Goal: Check status: Check status

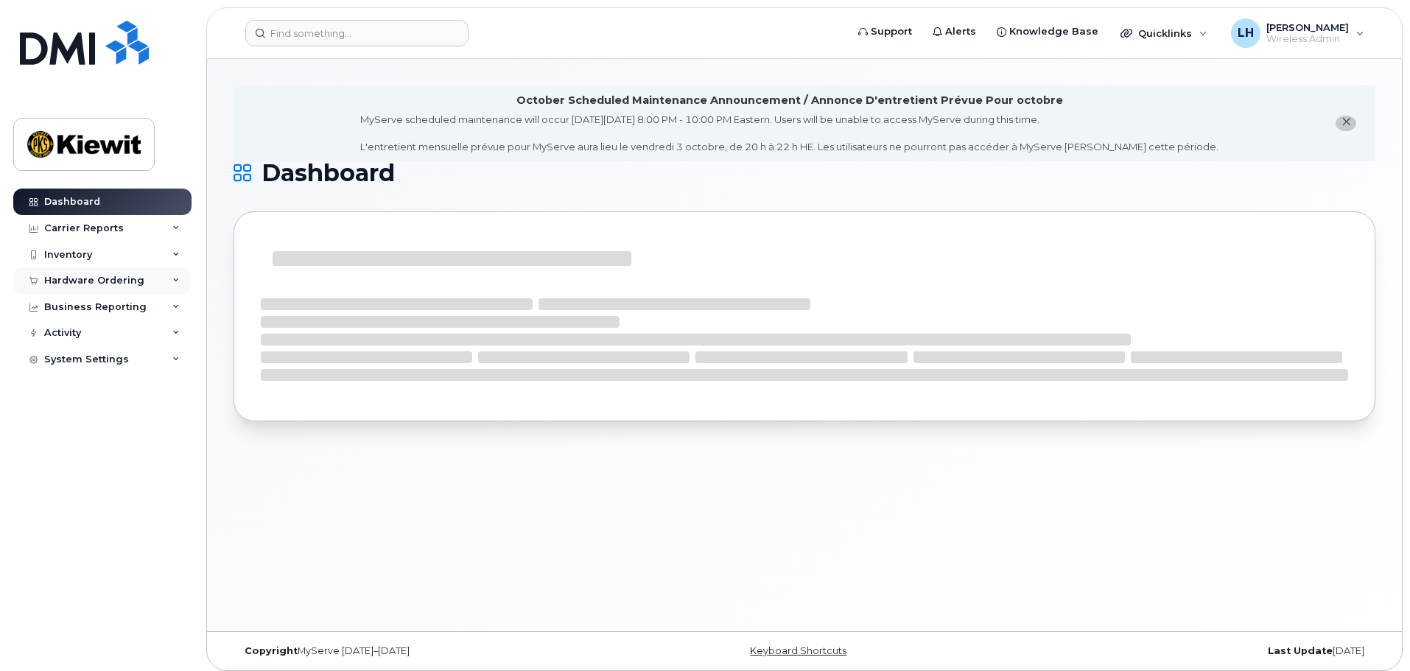
click at [88, 271] on div "Hardware Ordering" at bounding box center [102, 280] width 178 height 27
click at [91, 309] on div "Overview" at bounding box center [75, 307] width 48 height 13
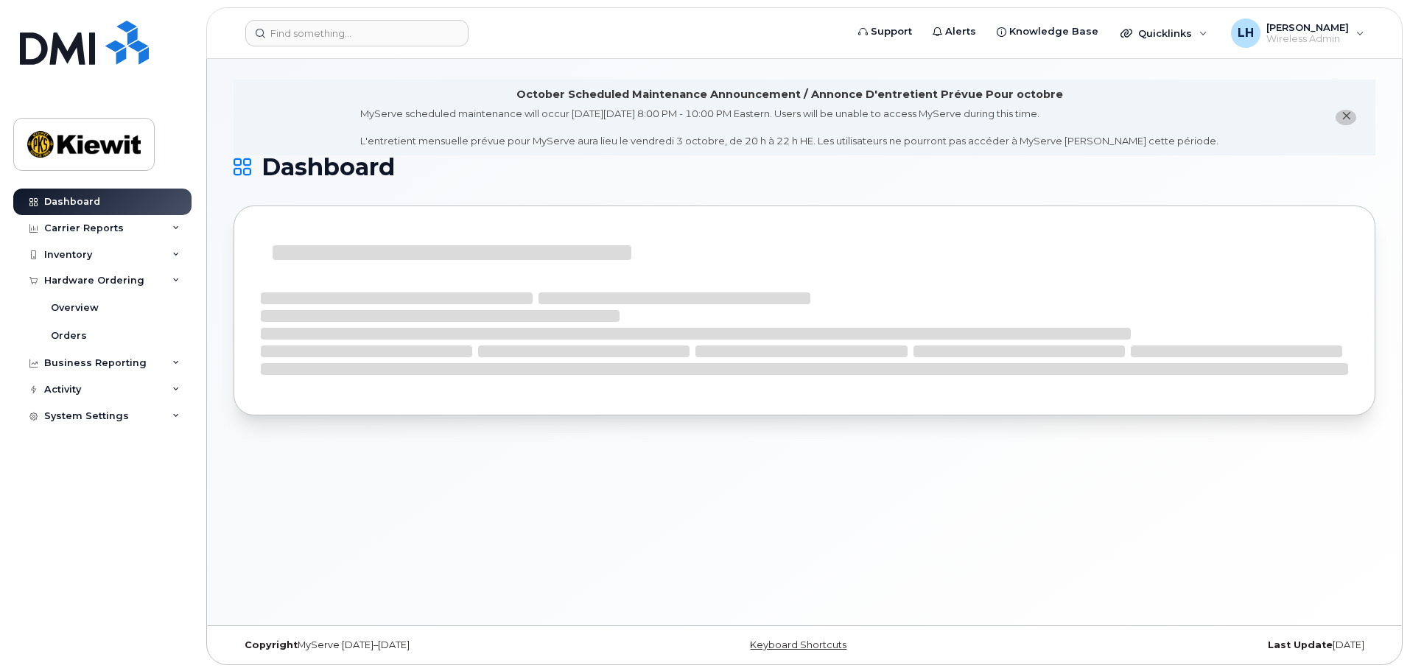
scroll to position [7, 0]
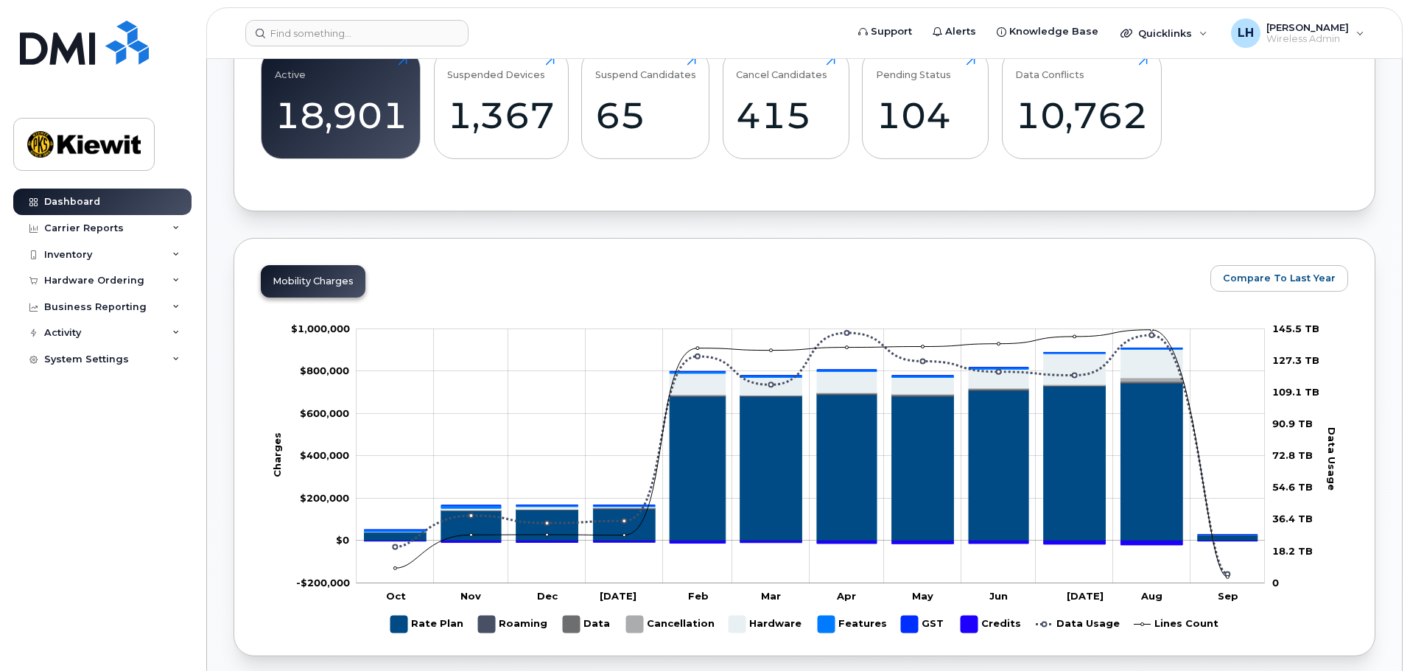
scroll to position [958, 0]
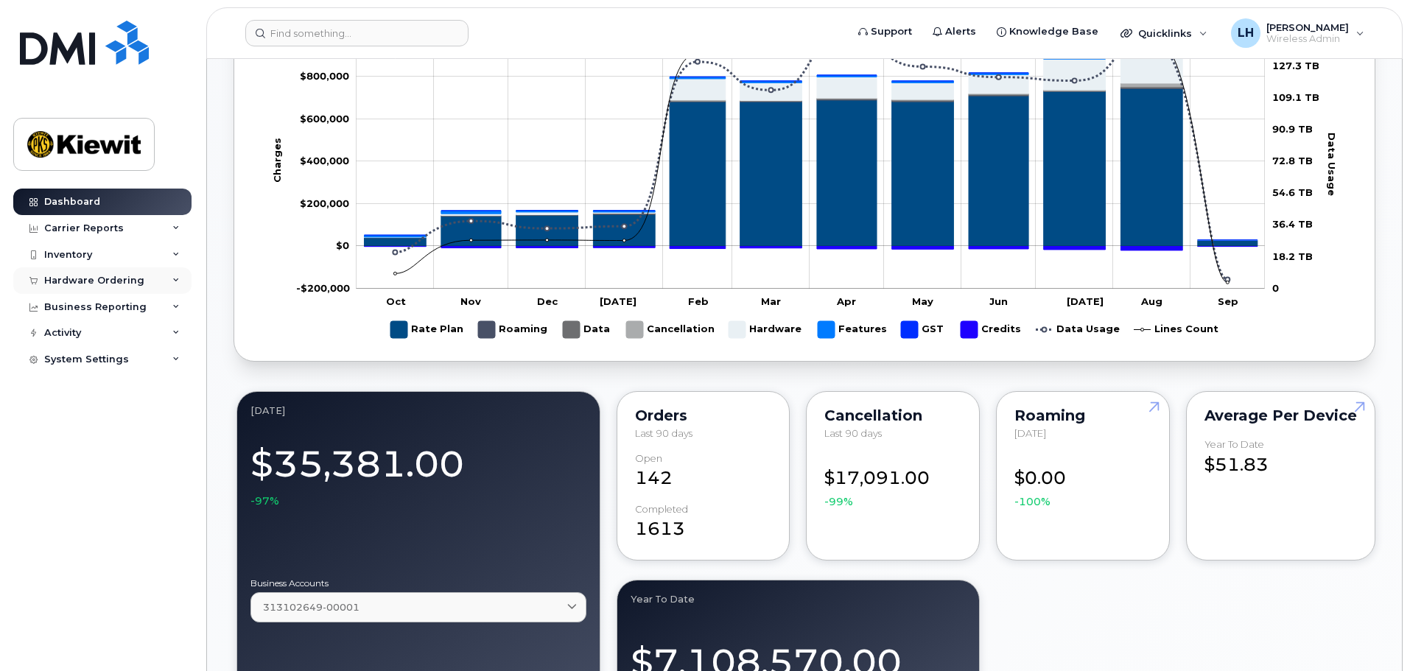
click at [84, 291] on div "Hardware Ordering" at bounding box center [102, 280] width 178 height 27
click at [86, 282] on div "Hardware Ordering" at bounding box center [94, 281] width 100 height 12
click at [86, 283] on div "Hardware Ordering" at bounding box center [94, 281] width 100 height 12
click at [78, 337] on div "Orders" at bounding box center [69, 335] width 36 height 13
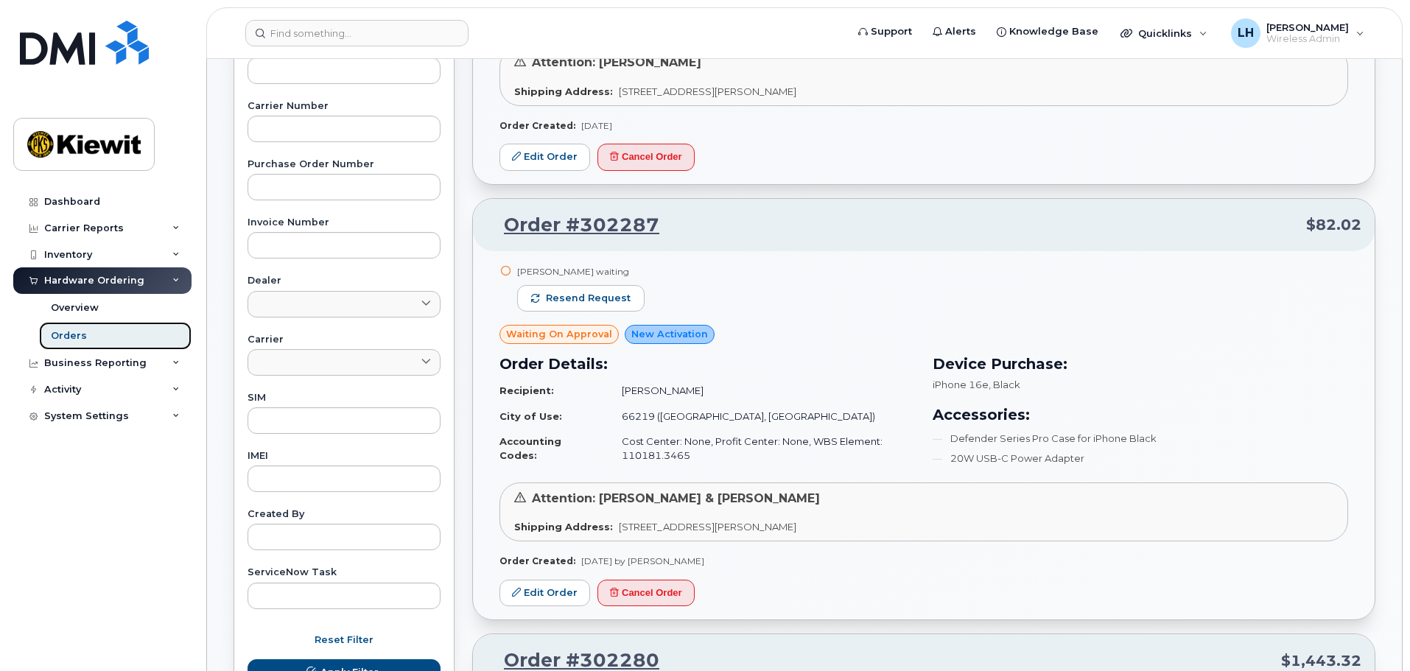
scroll to position [368, 0]
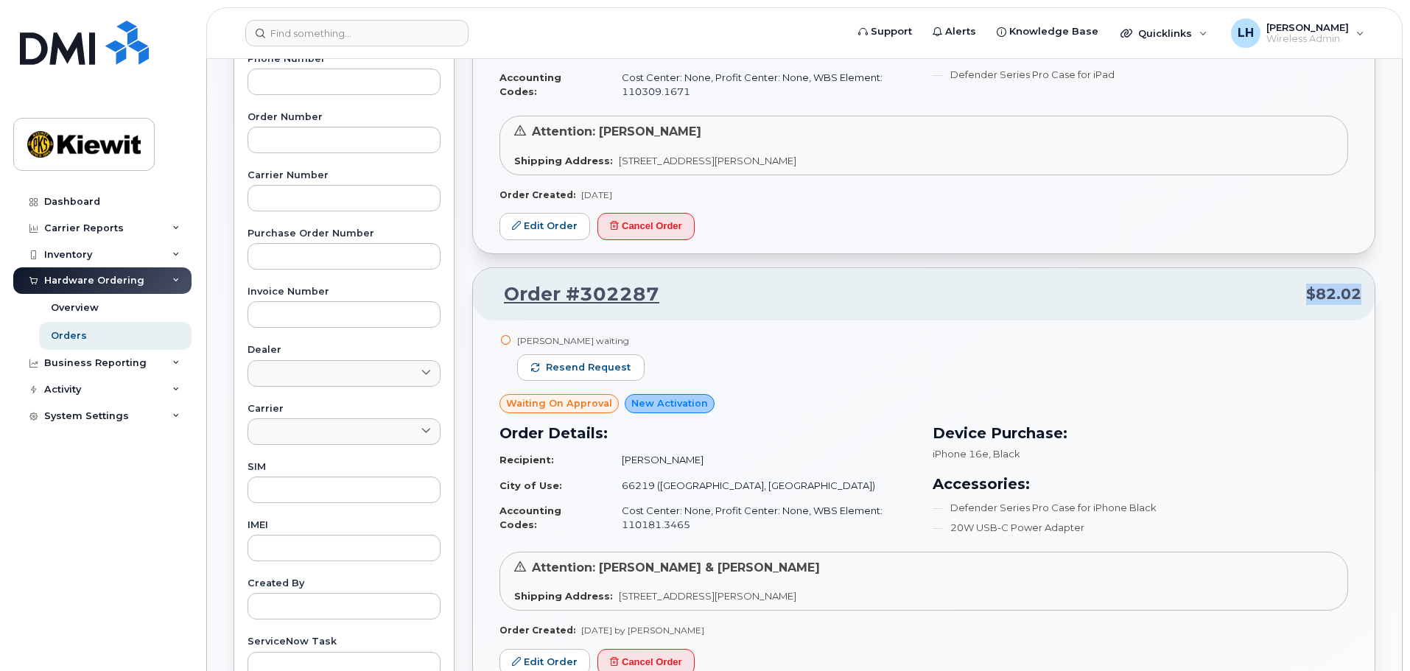
drag, startPoint x: 1366, startPoint y: 293, endPoint x: 1308, endPoint y: 291, distance: 58.2
click at [1308, 291] on div "Order #302287 $82.02" at bounding box center [924, 294] width 902 height 53
copy span "$82.02"
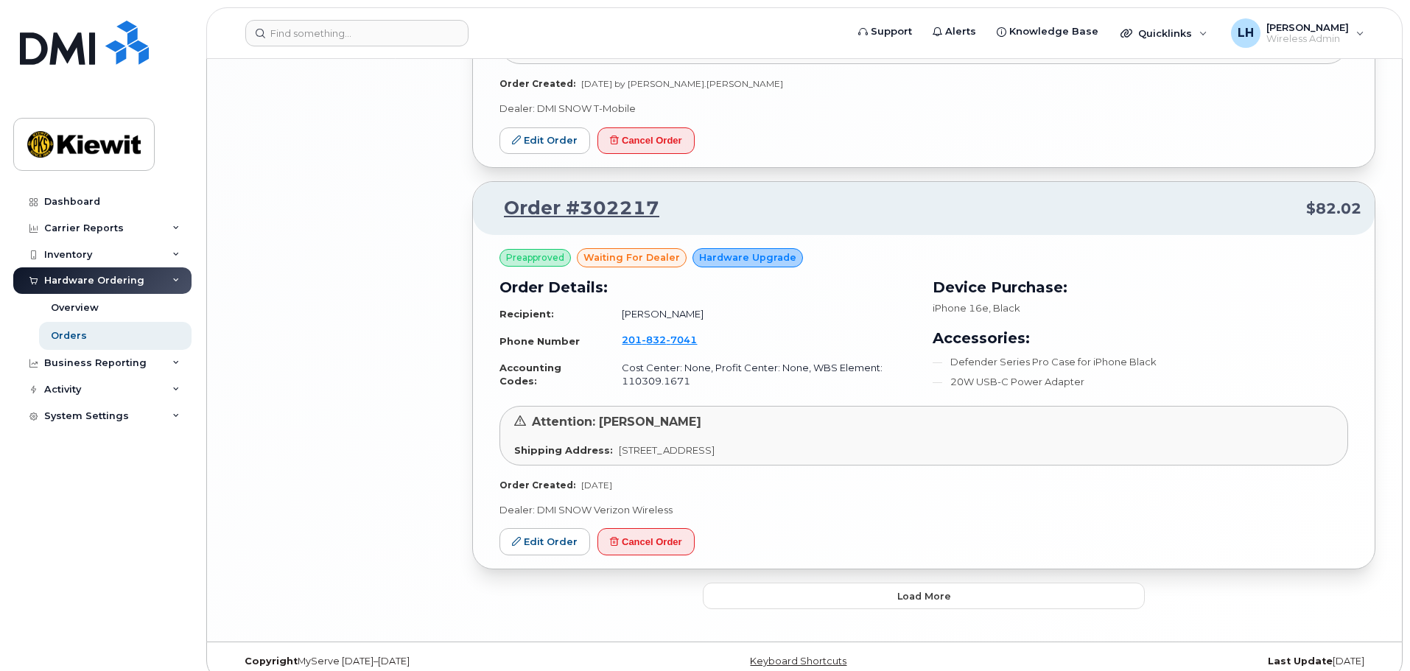
scroll to position [3168, 0]
